Goal: Check status: Check status

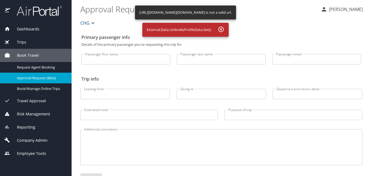
click at [42, 31] on div "Dashboards" at bounding box center [35, 29] width 63 height 6
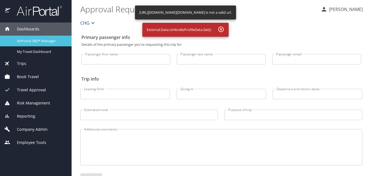
click at [42, 38] on div "AirPortal 360™ Manager" at bounding box center [35, 41] width 63 height 6
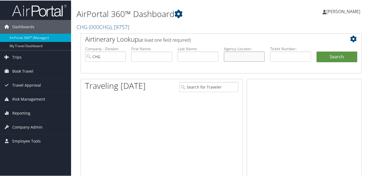
click at [234, 54] on input "text" at bounding box center [244, 56] width 41 height 10
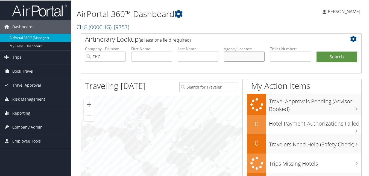
paste input "SKYSIE"
click at [234, 55] on input "SKYSIE" at bounding box center [244, 56] width 41 height 10
type input "SKYSIE"
click at [345, 56] on button "Search" at bounding box center [337, 56] width 41 height 11
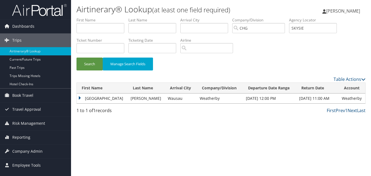
click at [92, 98] on td "Kenya" at bounding box center [102, 98] width 51 height 10
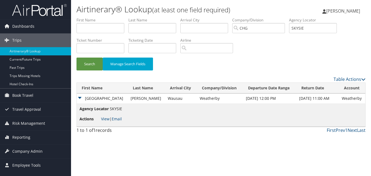
click at [108, 121] on li "Actions View | Email" at bounding box center [101, 119] width 43 height 10
click at [106, 119] on link "View" at bounding box center [105, 118] width 8 height 5
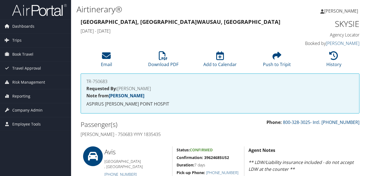
scroll to position [219, 0]
